Goal: Task Accomplishment & Management: Manage account settings

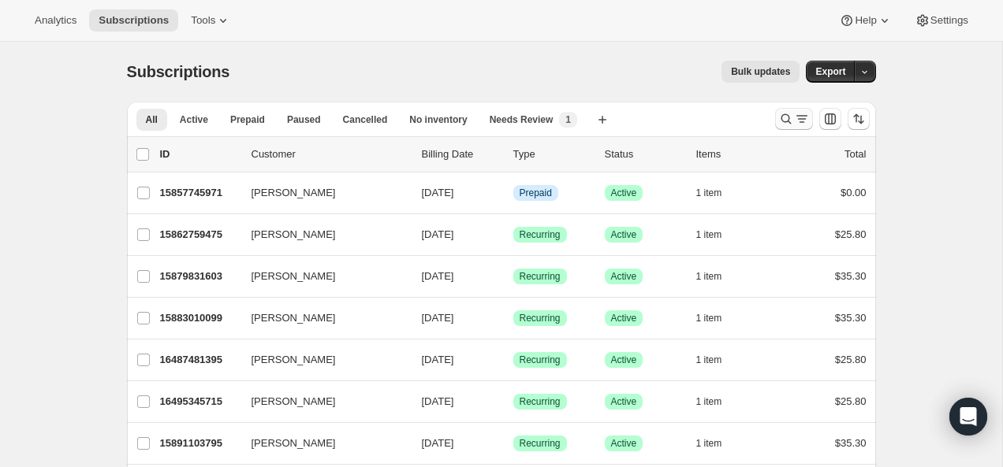
click at [794, 114] on icon "Search and filter results" at bounding box center [802, 119] width 16 height 16
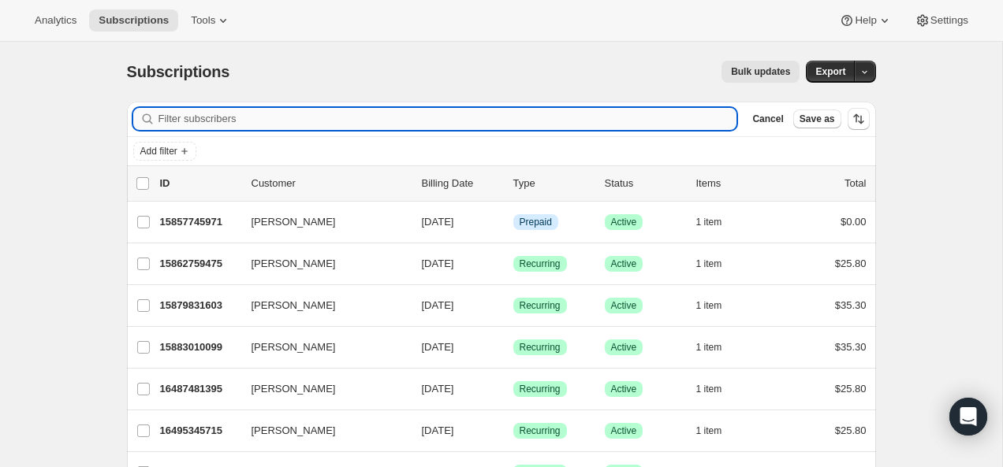
click at [519, 117] on input "Filter subscribers" at bounding box center [447, 119] width 578 height 22
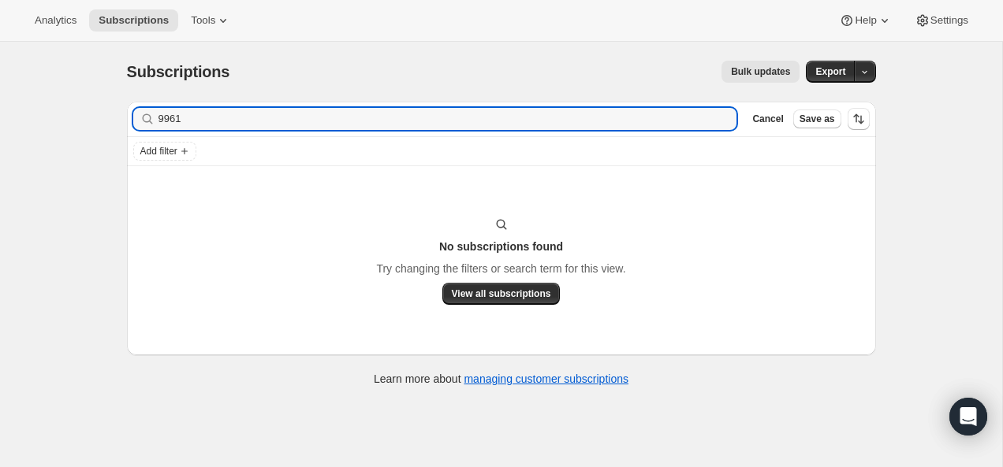
type input "9961"
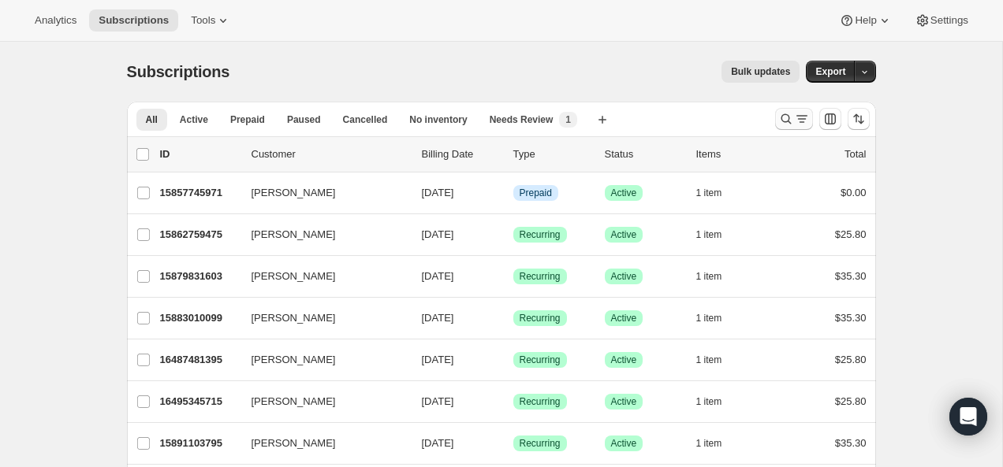
click at [776, 115] on button "Search and filter results" at bounding box center [794, 119] width 38 height 22
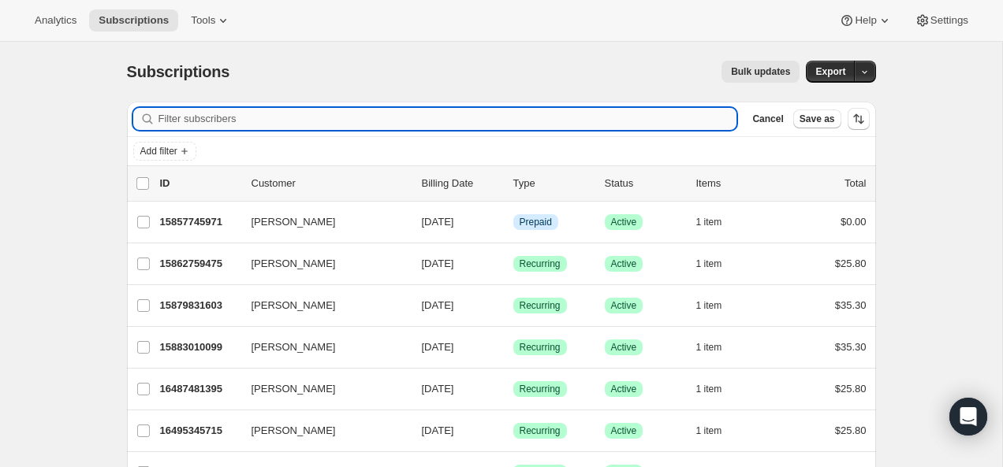
click at [552, 110] on input "Filter subscribers" at bounding box center [447, 119] width 578 height 22
type input "Jacinthe Cailloux"
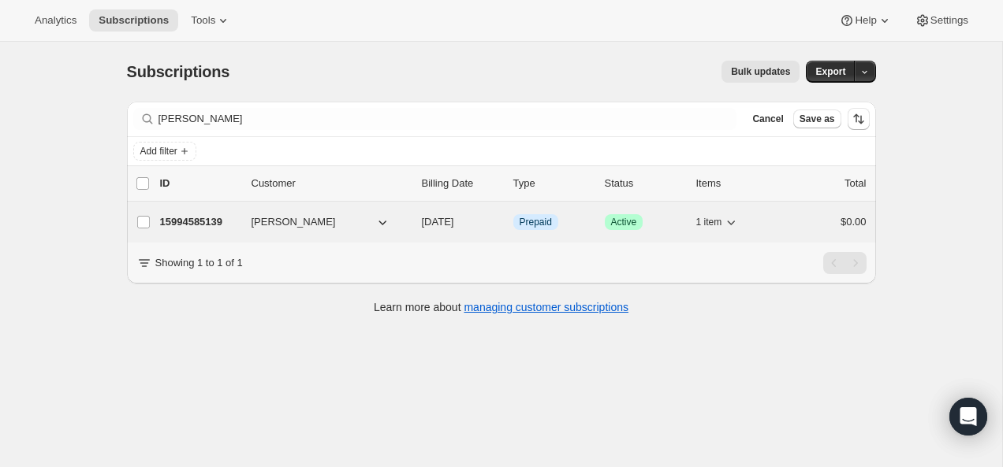
click at [199, 221] on p "15994585139" at bounding box center [199, 222] width 79 height 16
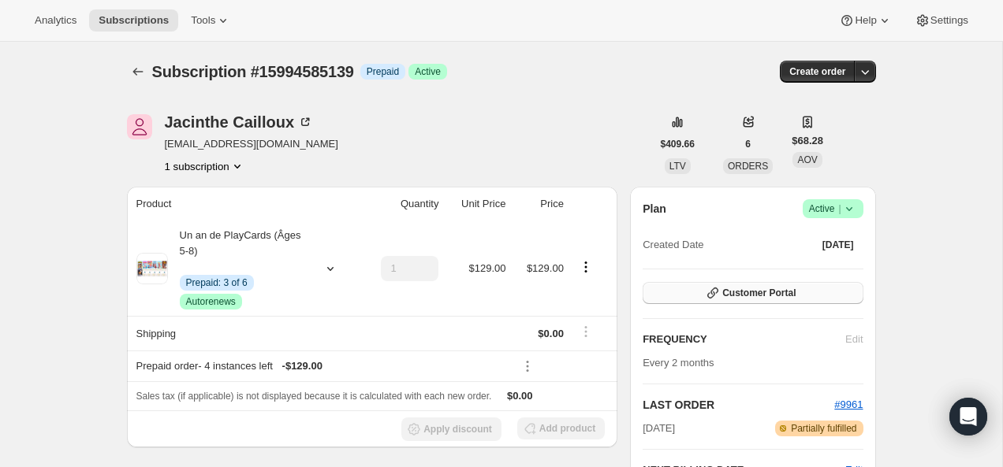
click at [749, 295] on span "Customer Portal" at bounding box center [758, 293] width 73 height 13
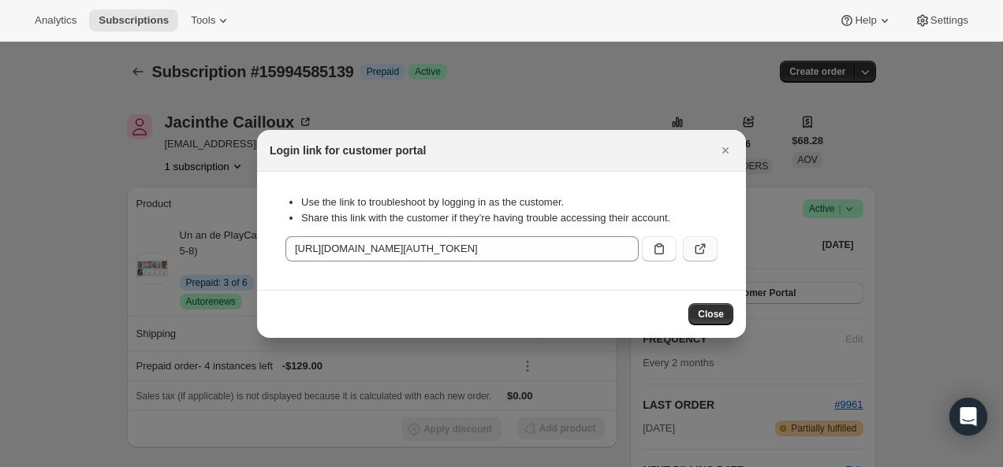
click at [704, 255] on icon ":rc8:" at bounding box center [700, 249] width 16 height 16
click at [727, 149] on icon "Close" at bounding box center [725, 151] width 16 height 16
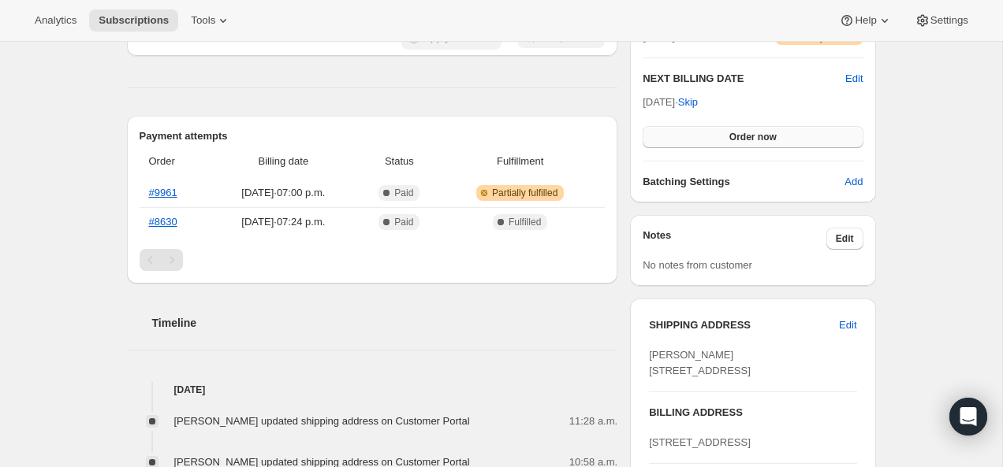
scroll to position [401, 0]
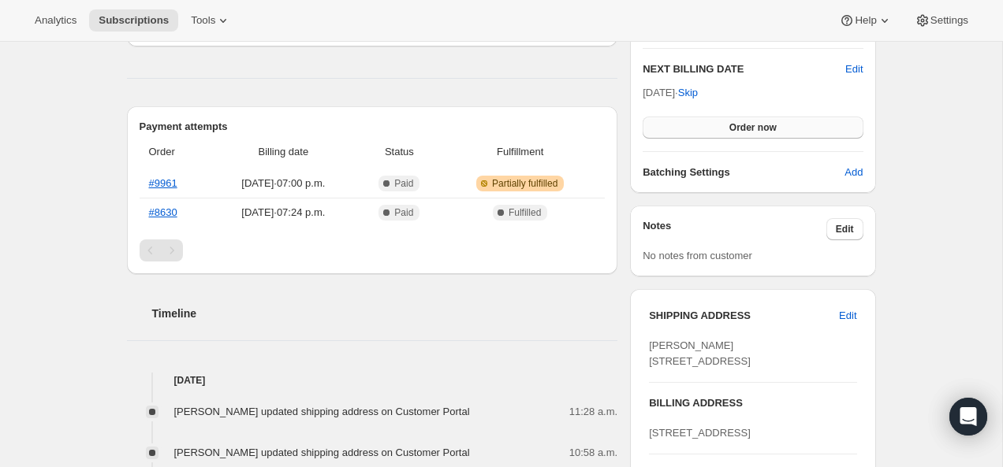
click at [756, 117] on button "Order now" at bounding box center [752, 128] width 220 height 22
click at [753, 128] on span "Click to confirm" at bounding box center [752, 127] width 72 height 13
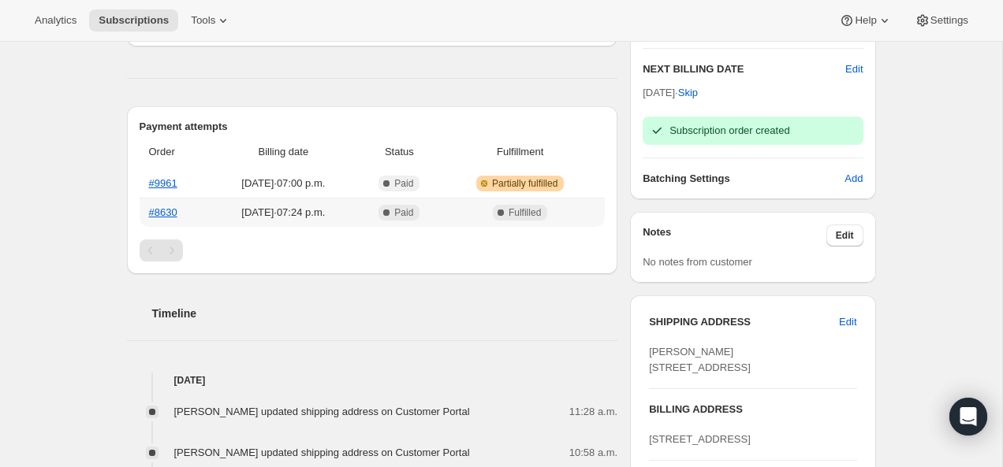
scroll to position [0, 0]
